Goal: Information Seeking & Learning: Learn about a topic

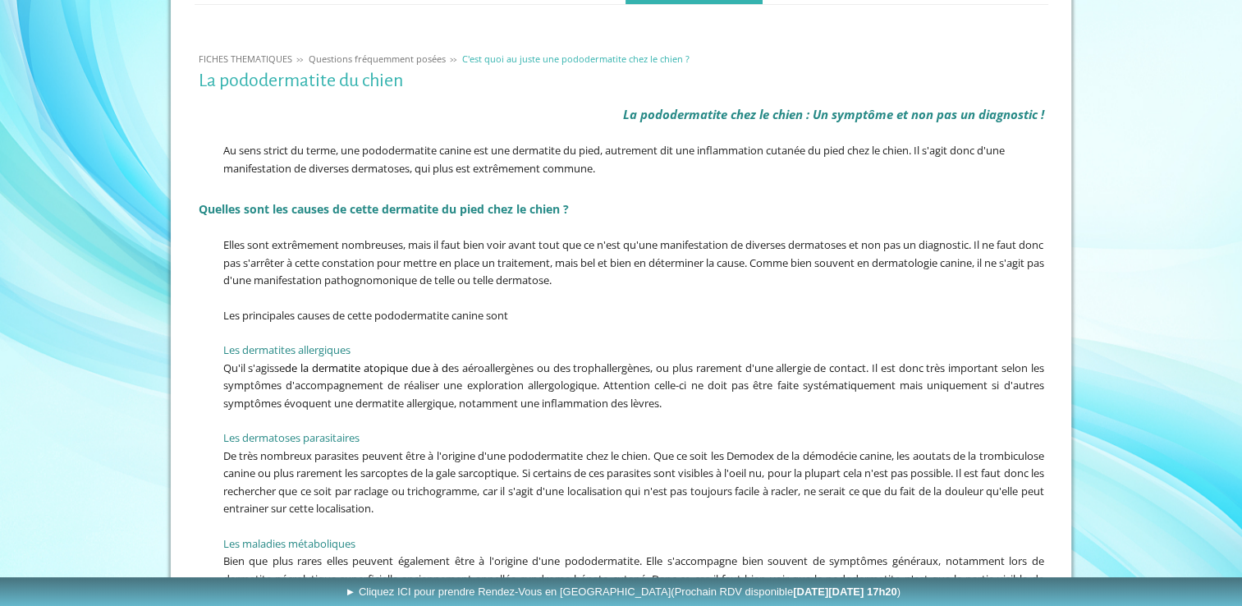
scroll to position [328, 0]
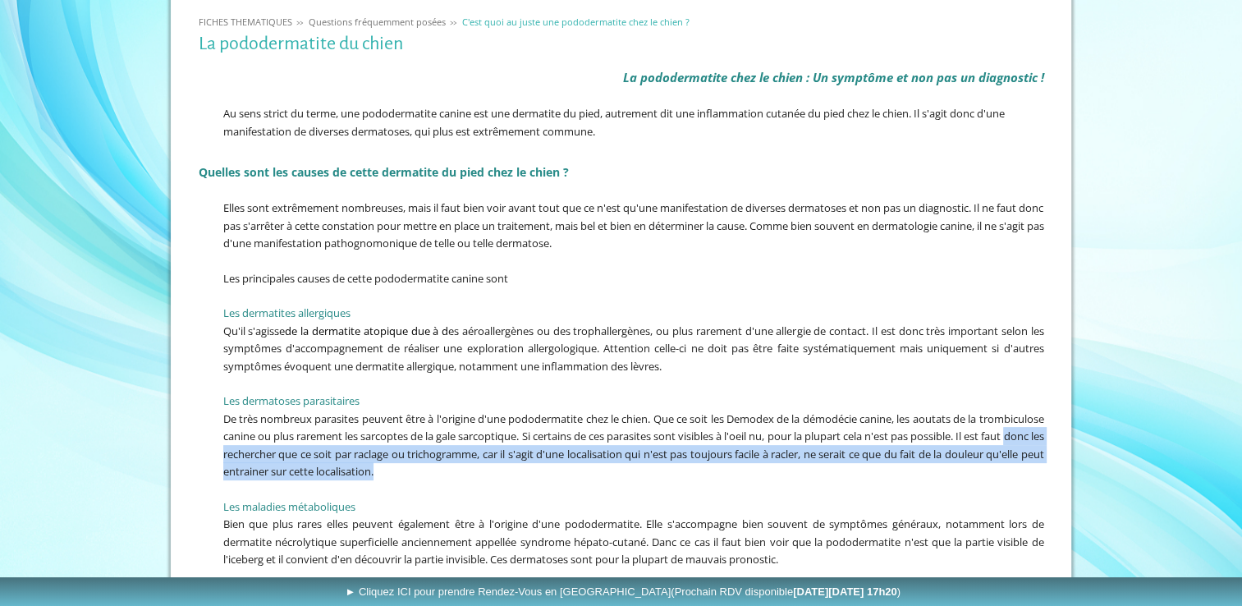
drag, startPoint x: 273, startPoint y: 454, endPoint x: 671, endPoint y: 471, distance: 398.4
click at [671, 471] on p "De très nombreux parasites peuvent être à l'origine d'une pododermatite chez le…" at bounding box center [621, 445] width 845 height 71
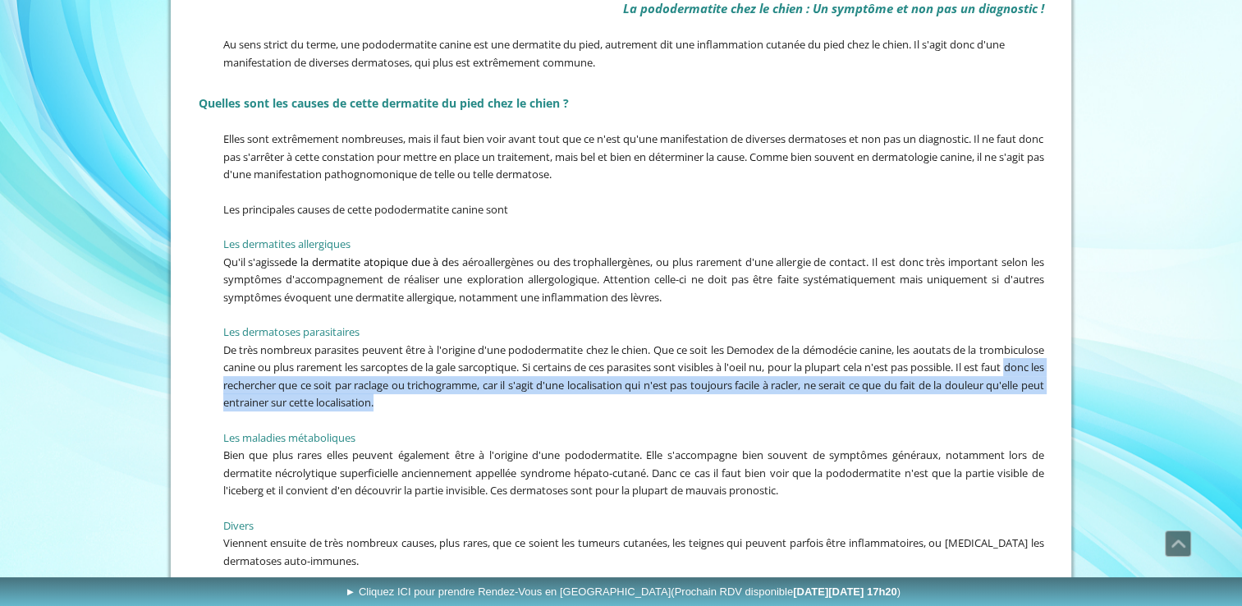
scroll to position [492, 0]
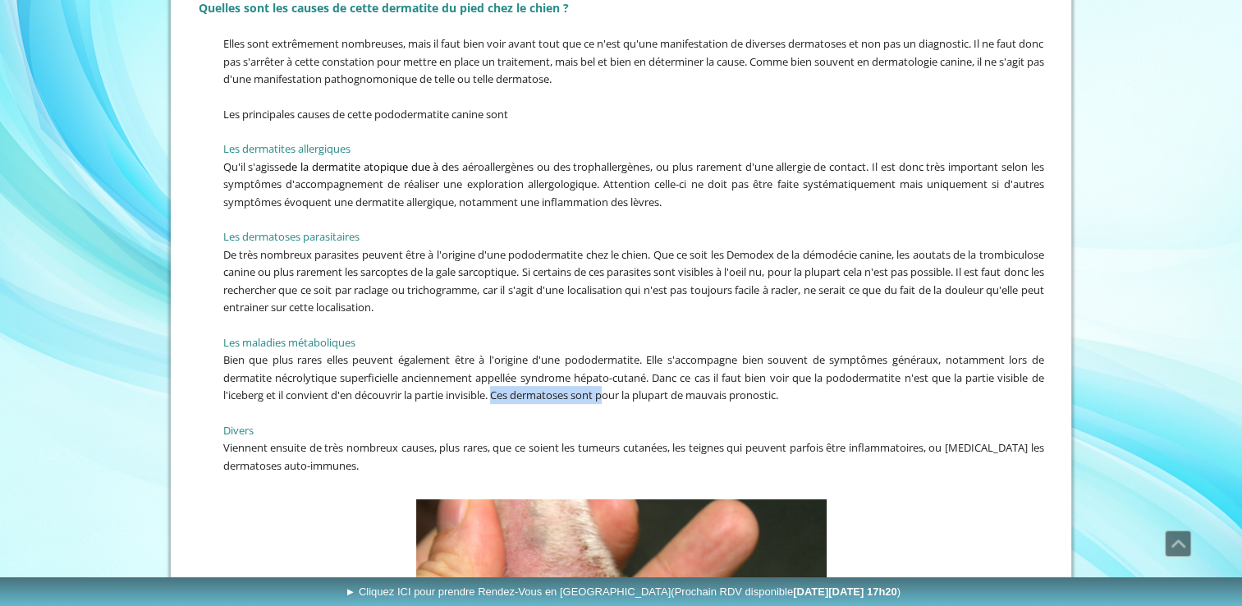
drag, startPoint x: 497, startPoint y: 384, endPoint x: 608, endPoint y: 392, distance: 111.9
click at [608, 392] on span "Bien que plus rares elles peuvent également être à l'origine d'une pododermatit…" at bounding box center [633, 377] width 821 height 50
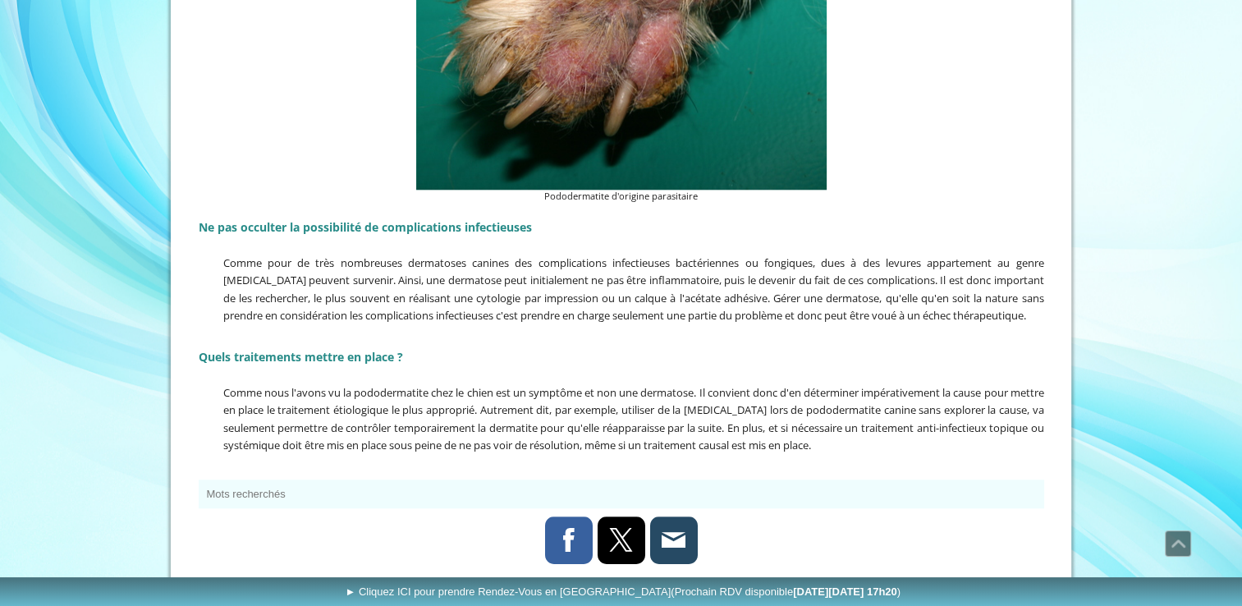
scroll to position [1723, 0]
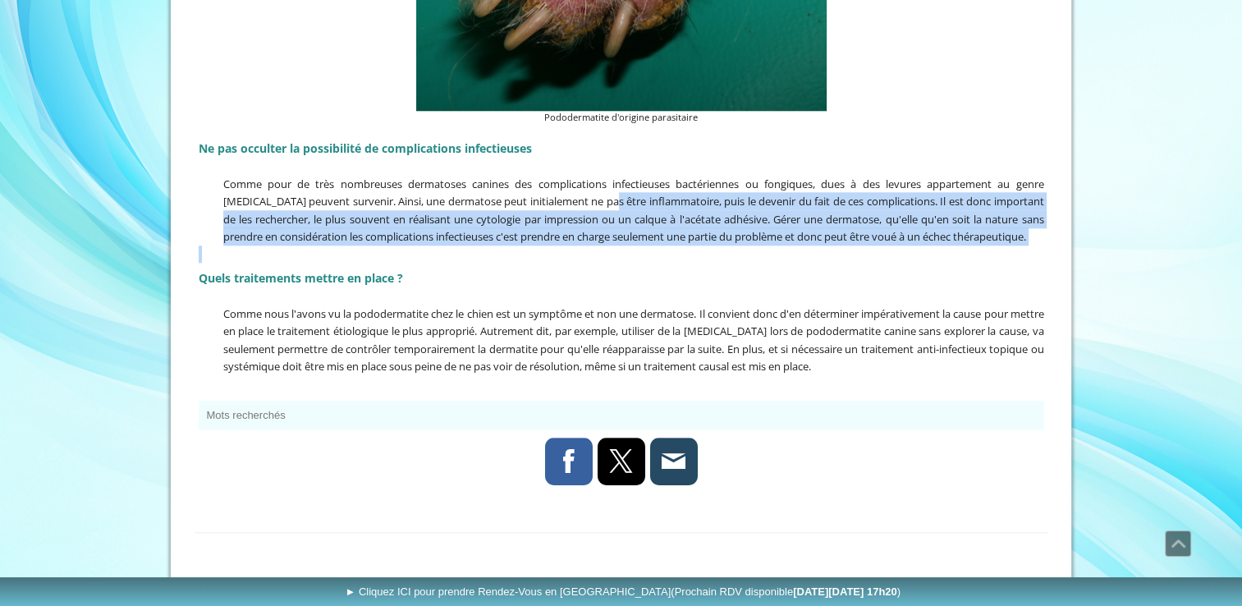
drag, startPoint x: 613, startPoint y: 200, endPoint x: 1011, endPoint y: 258, distance: 402.2
click at [1011, 258] on div "Ne pas occulter la possibilité de complications infectieuses Comme pour de très…" at bounding box center [621, 263] width 854 height 268
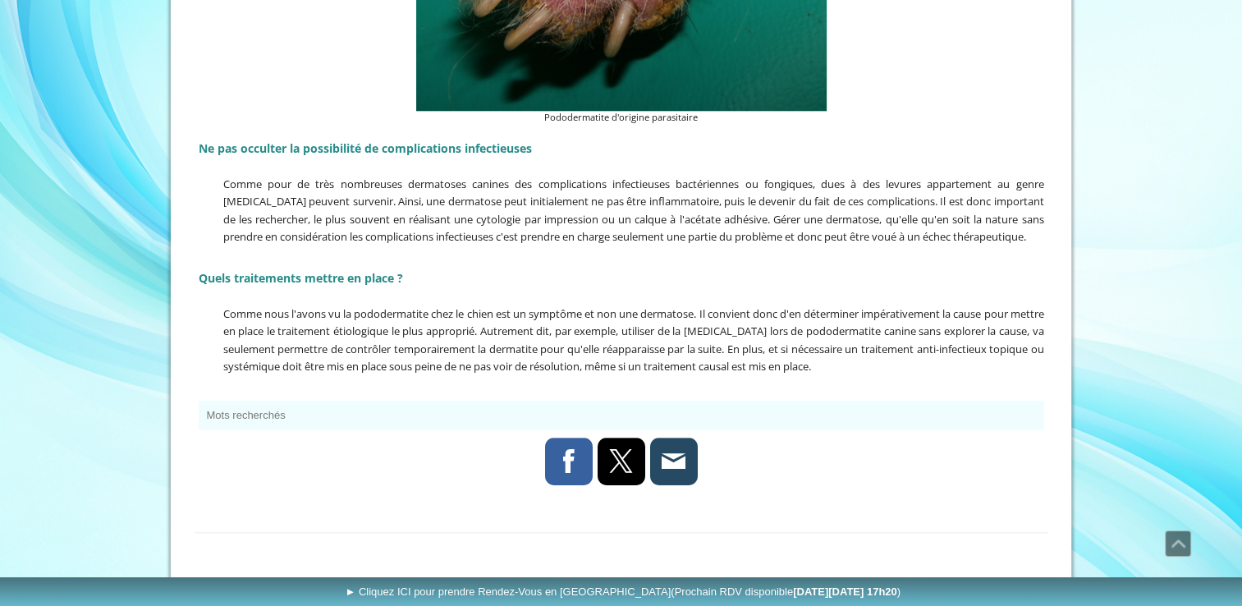
drag, startPoint x: 1011, startPoint y: 258, endPoint x: 757, endPoint y: 353, distance: 271.6
click at [757, 353] on span "Comme nous l'avons vu la pododermatite chez le chien est un symptôme et non une…" at bounding box center [633, 340] width 821 height 68
click at [904, 355] on span "Comme nous l'avons vu la pododermatite chez le chien est un symptôme et non une…" at bounding box center [633, 340] width 821 height 68
click at [913, 341] on span "Comme nous l'avons vu la pododermatite chez le chien est un symptôme et non une…" at bounding box center [633, 340] width 821 height 68
drag, startPoint x: 913, startPoint y: 341, endPoint x: 971, endPoint y: 351, distance: 58.4
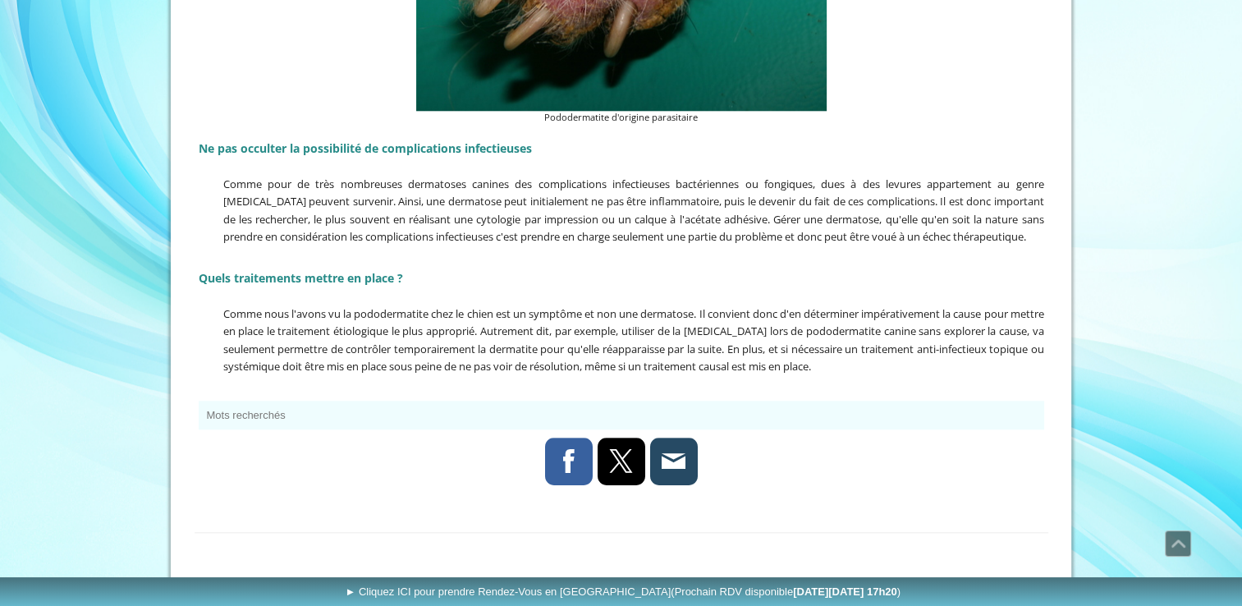
click at [968, 351] on span "Comme nous l'avons vu la pododermatite chez le chien est un symptôme et non une…" at bounding box center [633, 340] width 821 height 68
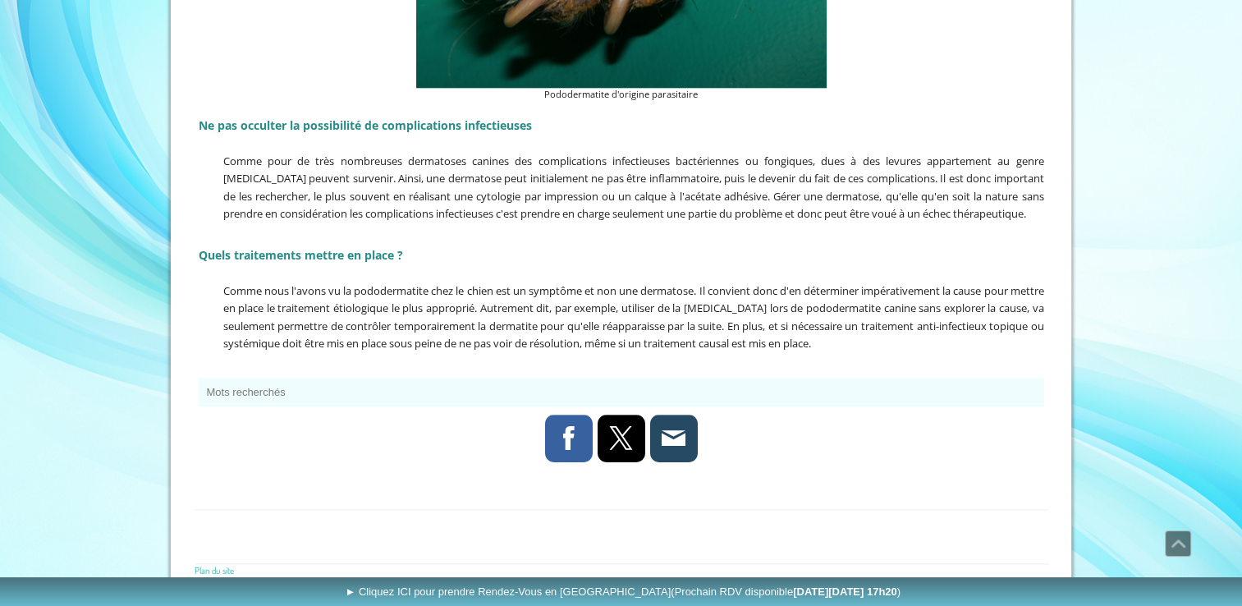
scroll to position [1769, 0]
